Goal: Information Seeking & Learning: Learn about a topic

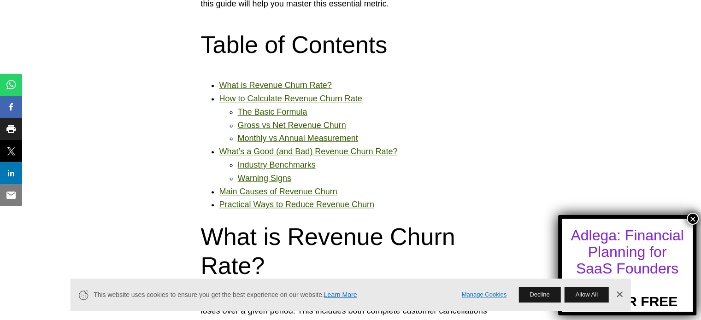
scroll to position [603, 0]
click at [290, 164] on link "Industry Benchmarks" at bounding box center [277, 164] width 78 height 9
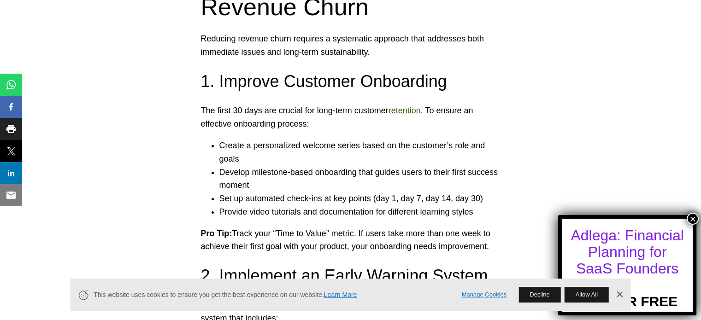
scroll to position [3175, 0]
